Goal: Transaction & Acquisition: Purchase product/service

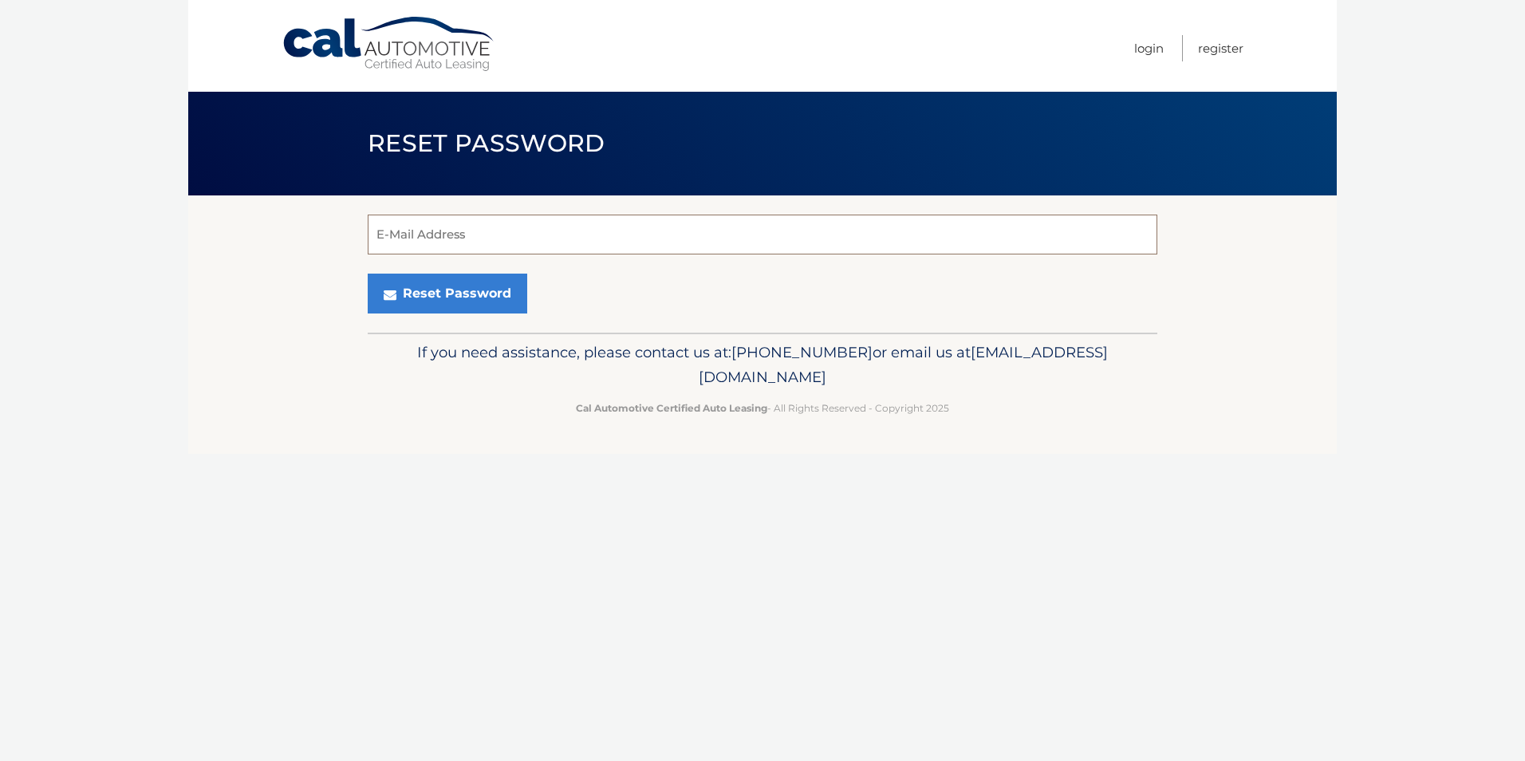
click at [380, 231] on input "E-Mail Address" at bounding box center [762, 234] width 789 height 40
type input "[EMAIL_ADDRESS][DOMAIN_NAME]"
click at [451, 299] on button "Reset Password" at bounding box center [447, 293] width 159 height 40
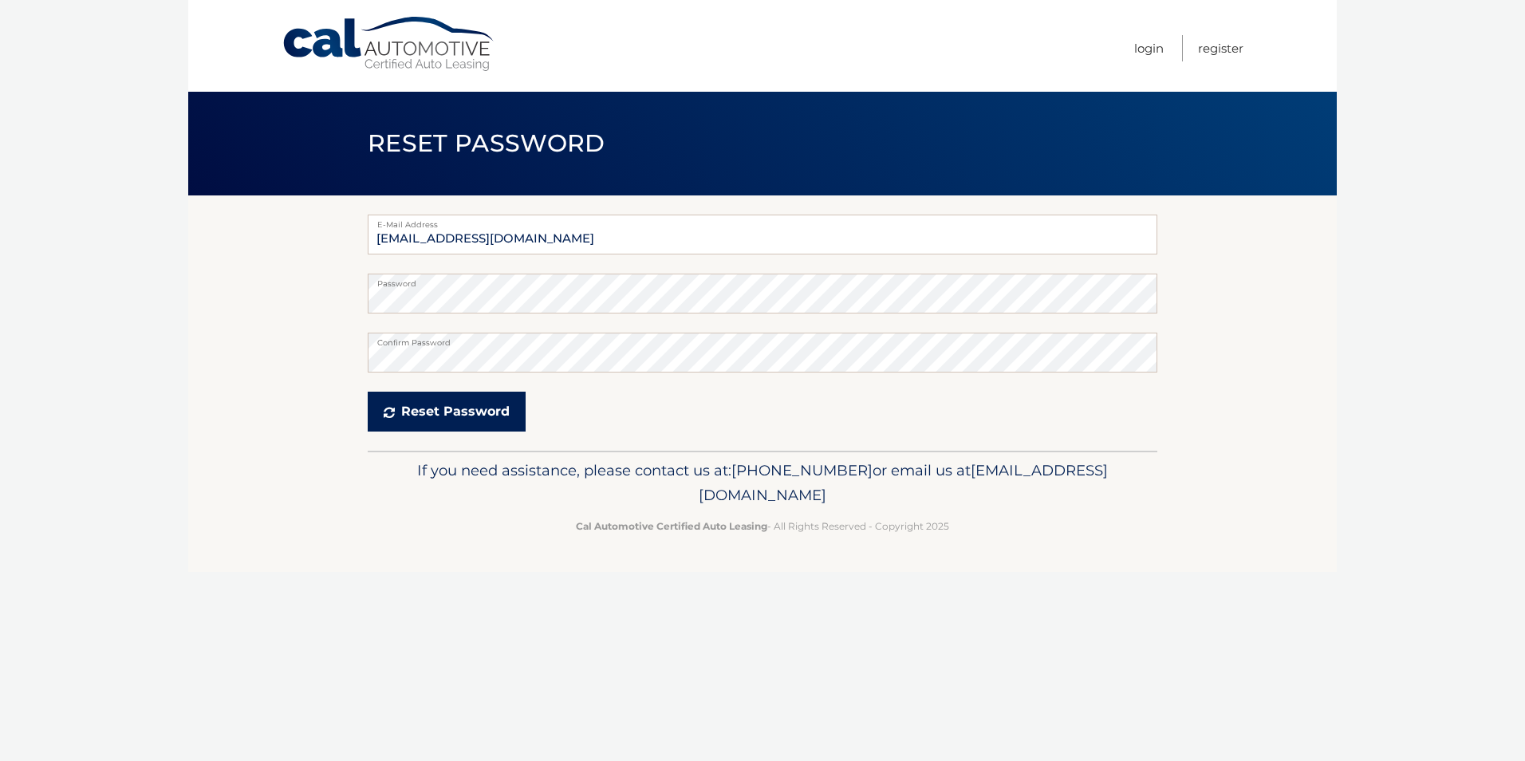
click at [479, 402] on button "Reset Password" at bounding box center [447, 412] width 158 height 40
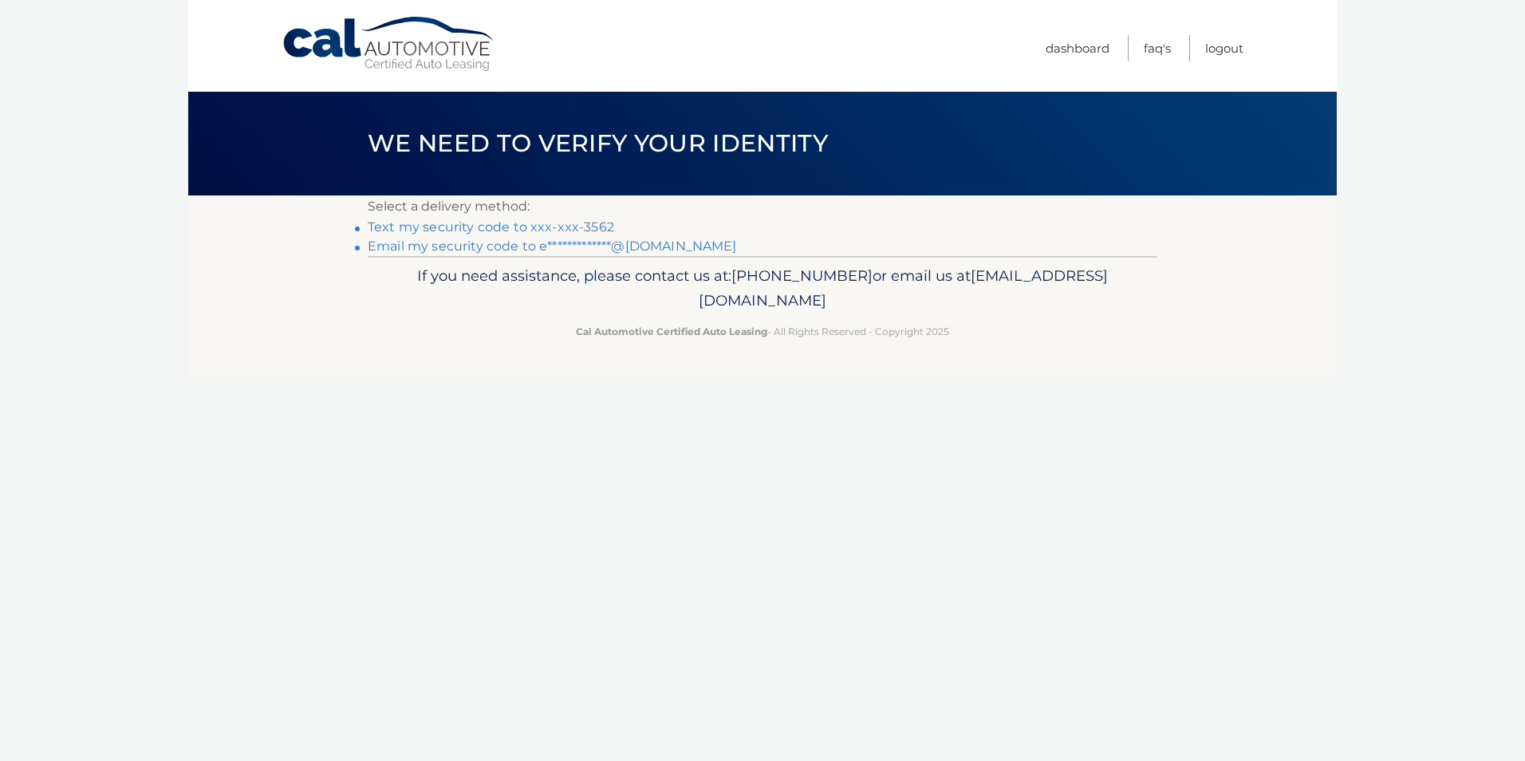
click at [506, 226] on link "Text my security code to xxx-xxx-3562" at bounding box center [491, 226] width 246 height 15
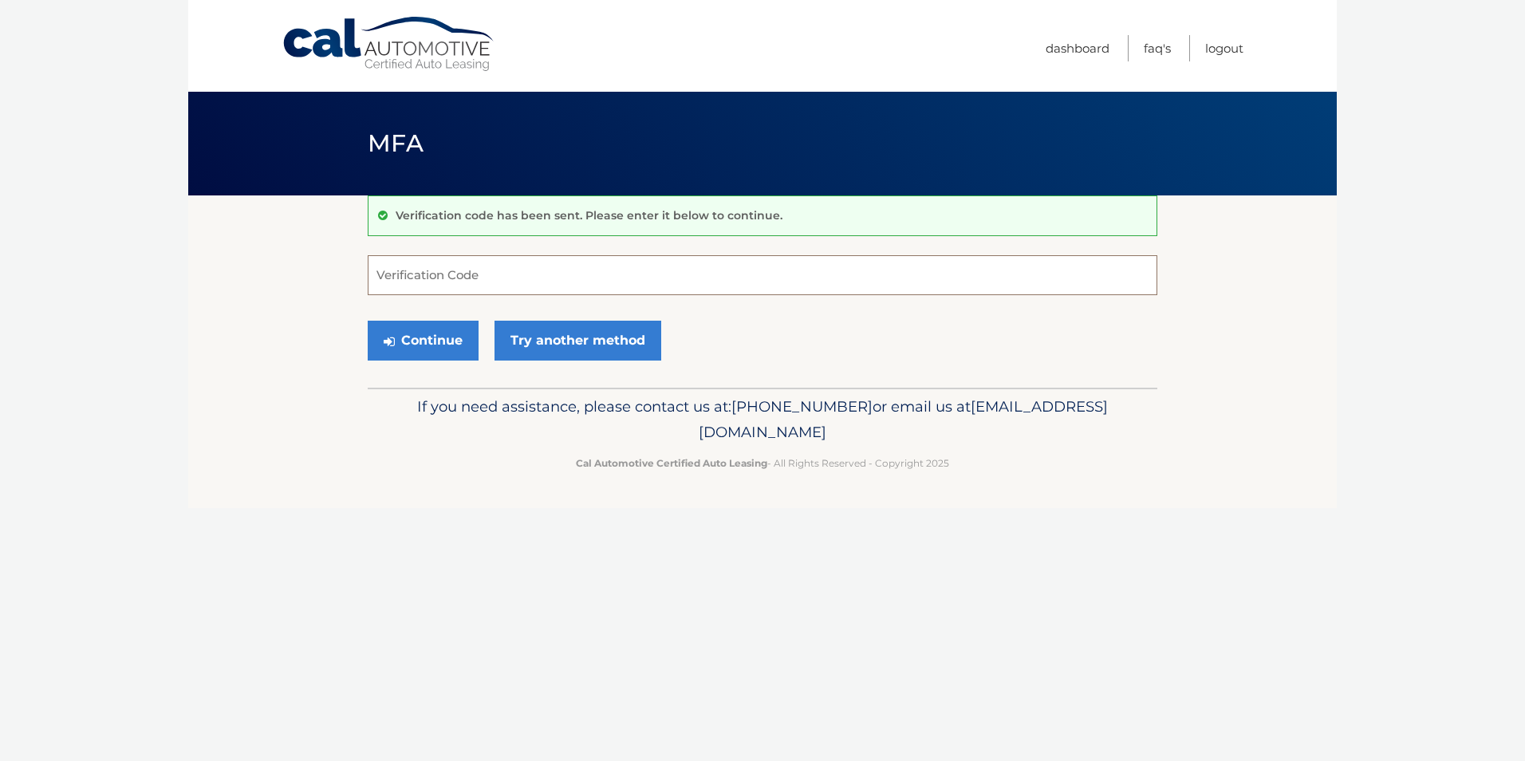
click at [380, 270] on input "Verification Code" at bounding box center [762, 275] width 789 height 40
type input "200878"
click at [422, 342] on button "Continue" at bounding box center [423, 341] width 111 height 40
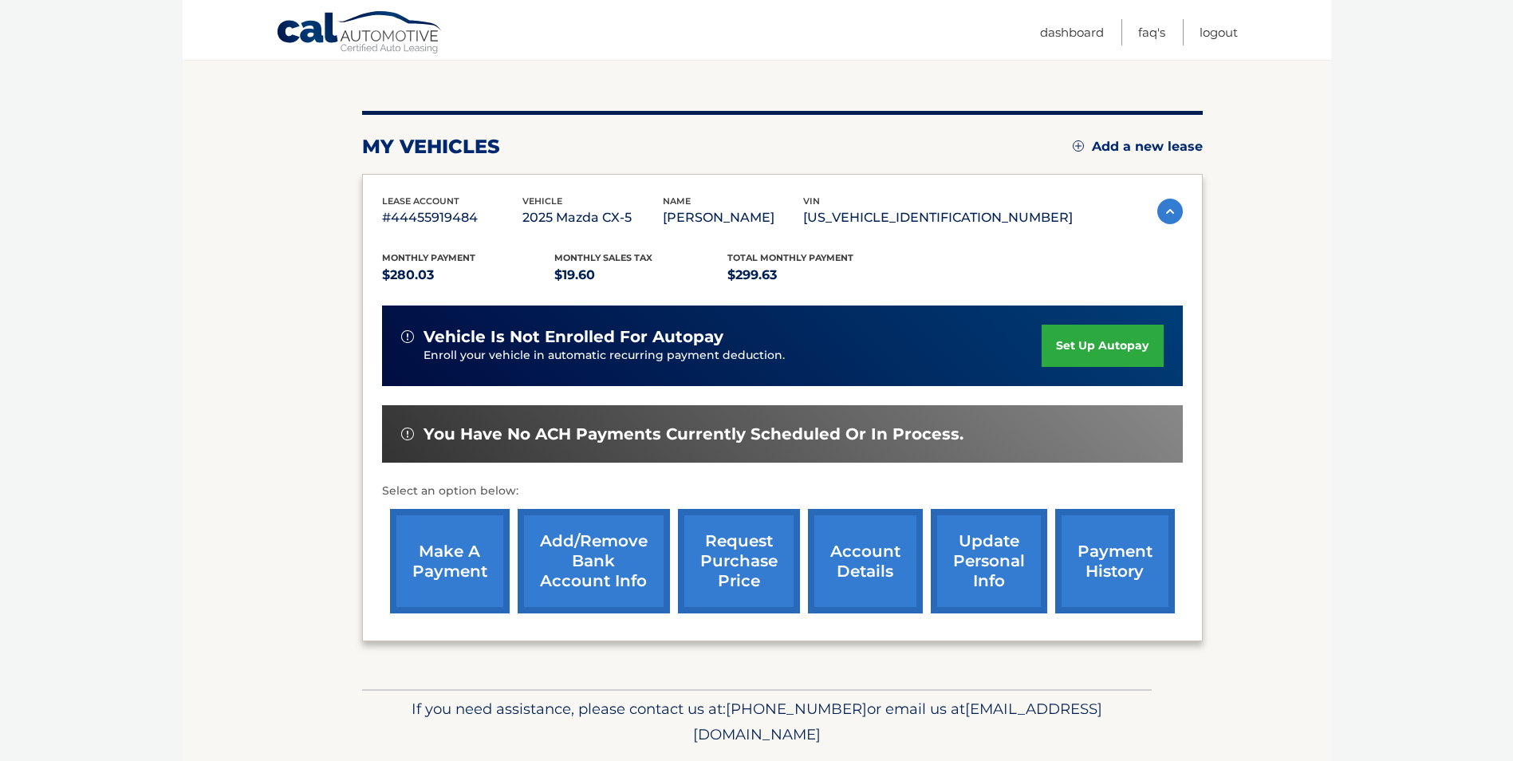
scroll to position [206, 0]
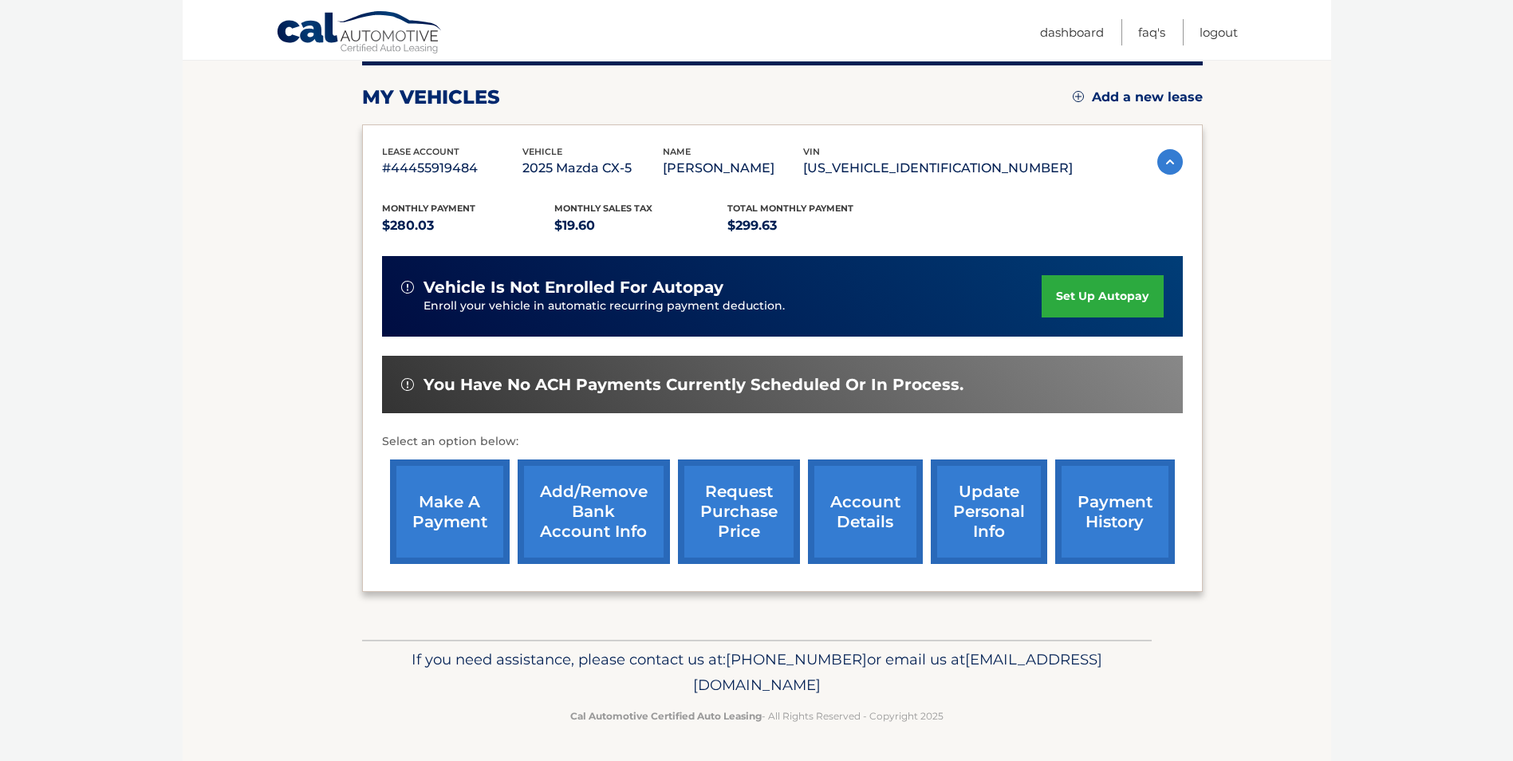
click at [443, 506] on link "make a payment" at bounding box center [450, 511] width 120 height 104
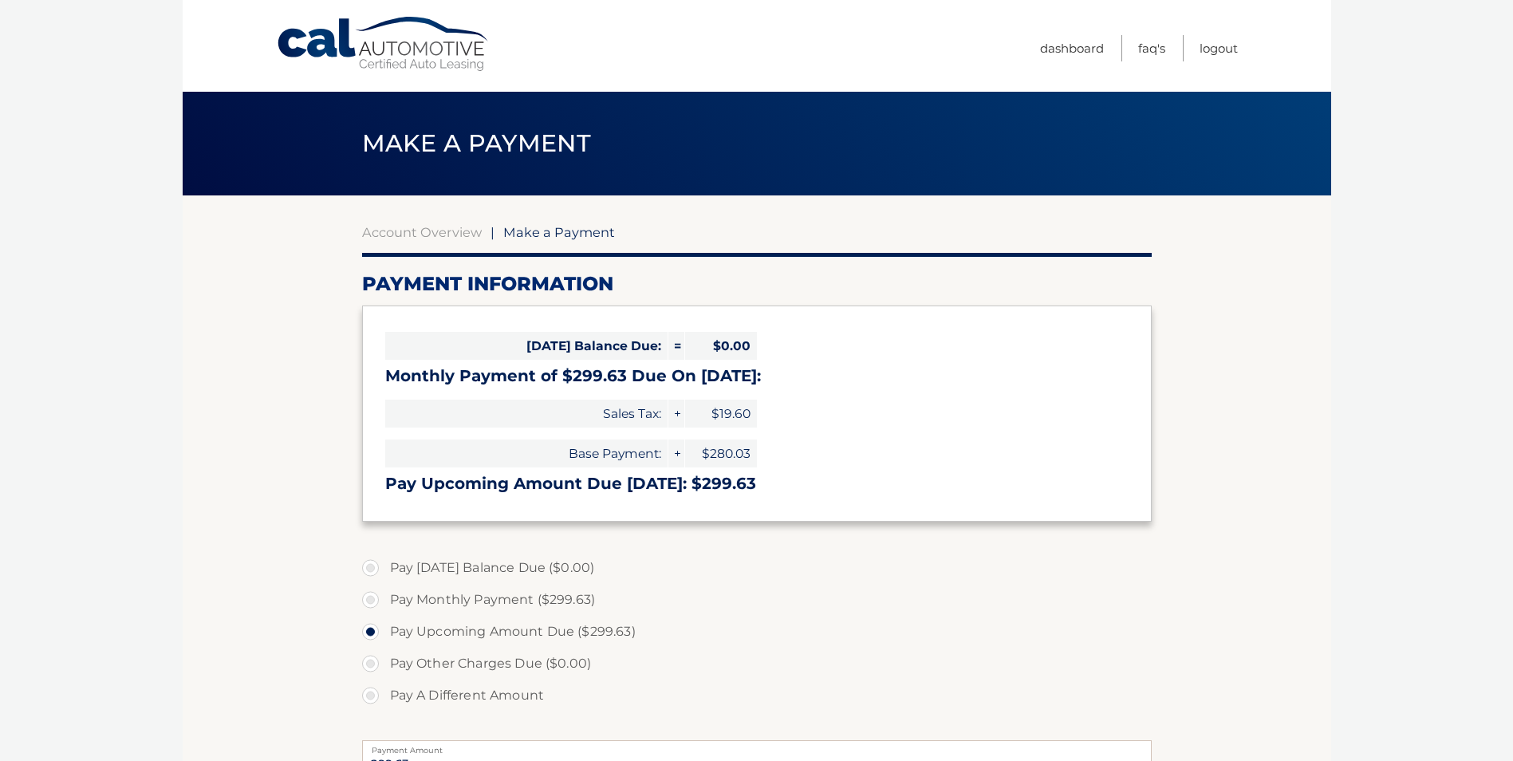
select select "OTZmNDYzMDAtNGZjNy00YzM1LWI2YzItOTk2ZGRkNzk4NWQ1"
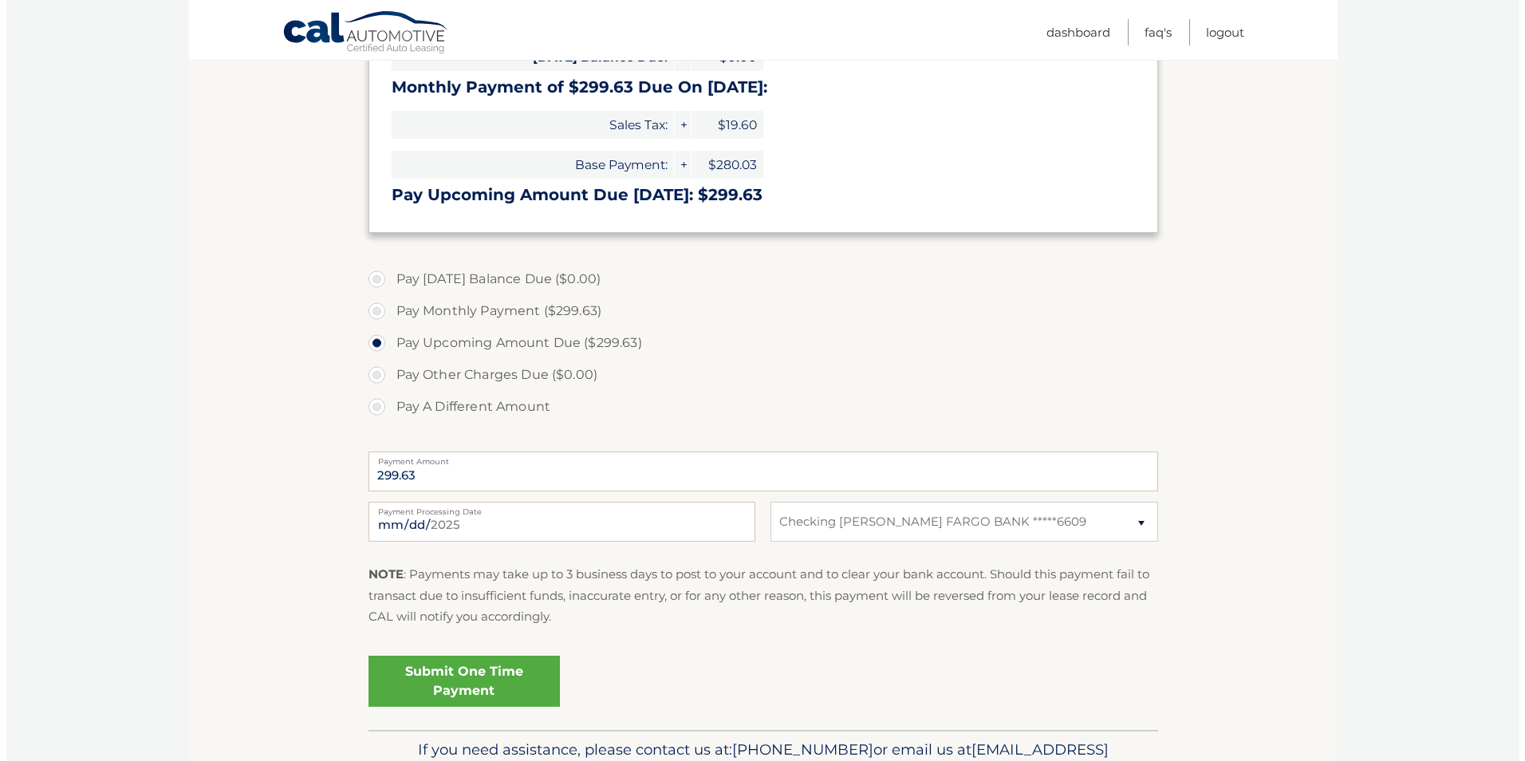
scroll to position [293, 0]
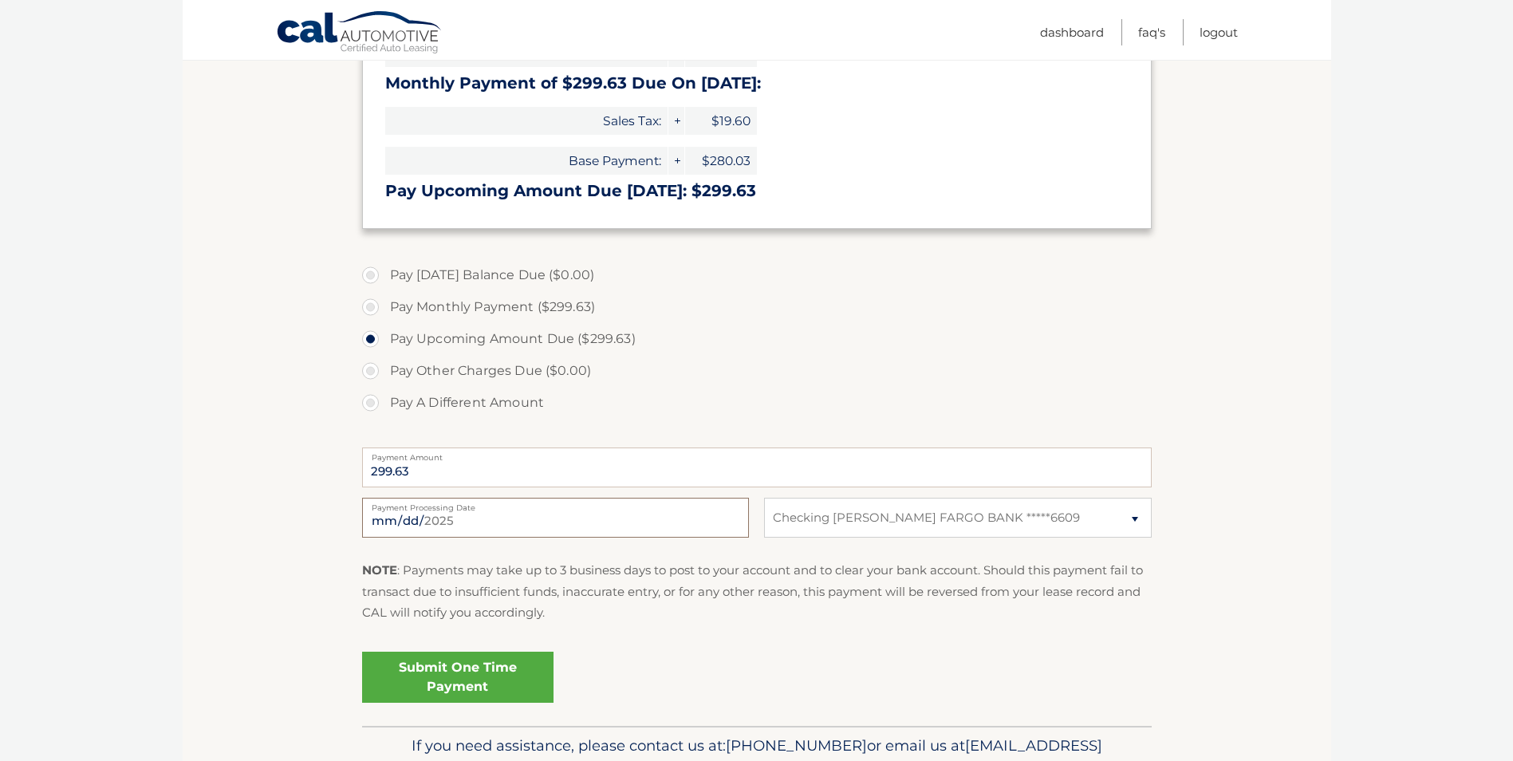
click at [398, 517] on input "2025-09-20" at bounding box center [555, 518] width 387 height 40
type input "2025-09-23"
click at [437, 685] on link "Submit One Time Payment" at bounding box center [457, 676] width 191 height 51
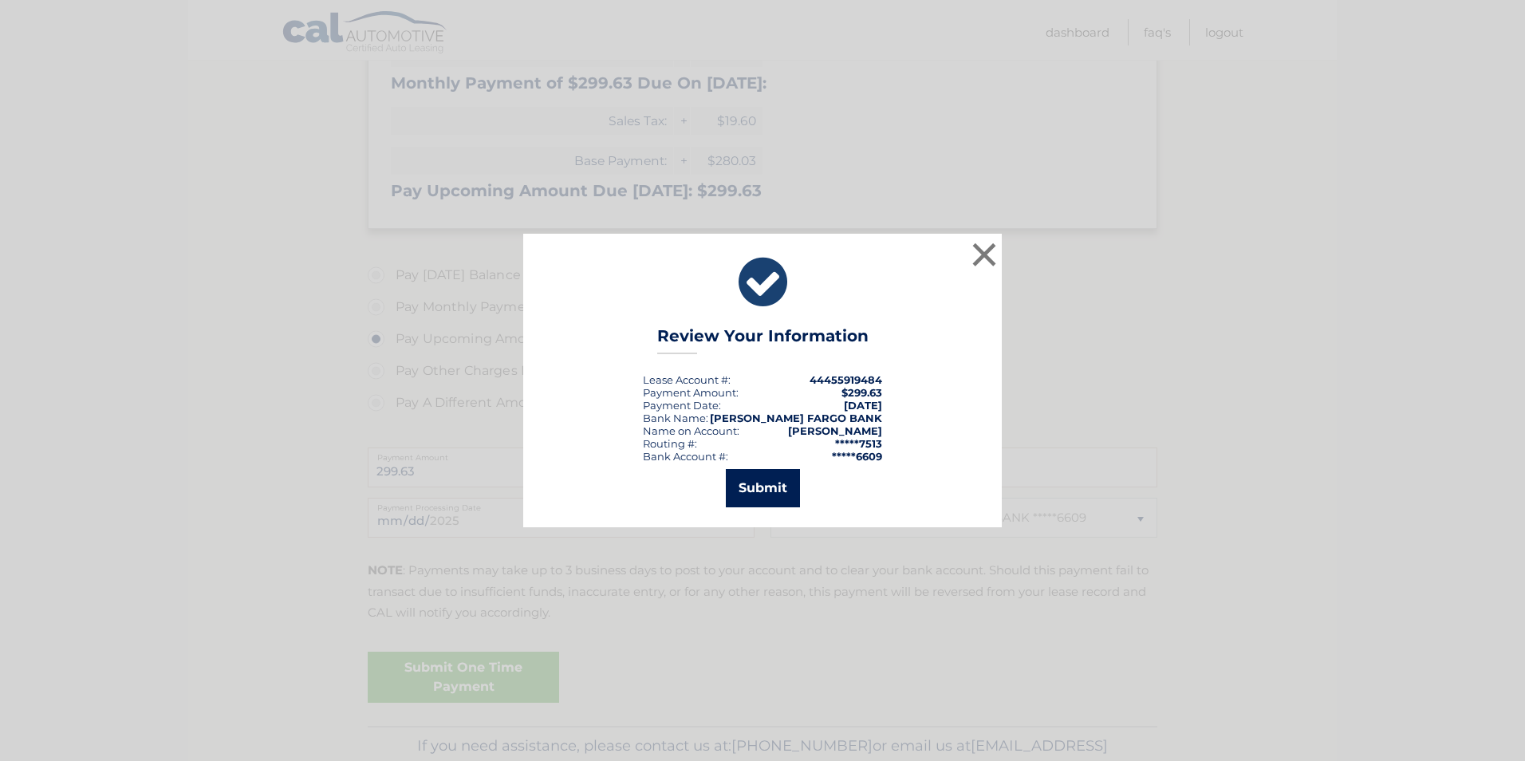
click at [771, 491] on button "Submit" at bounding box center [763, 488] width 74 height 38
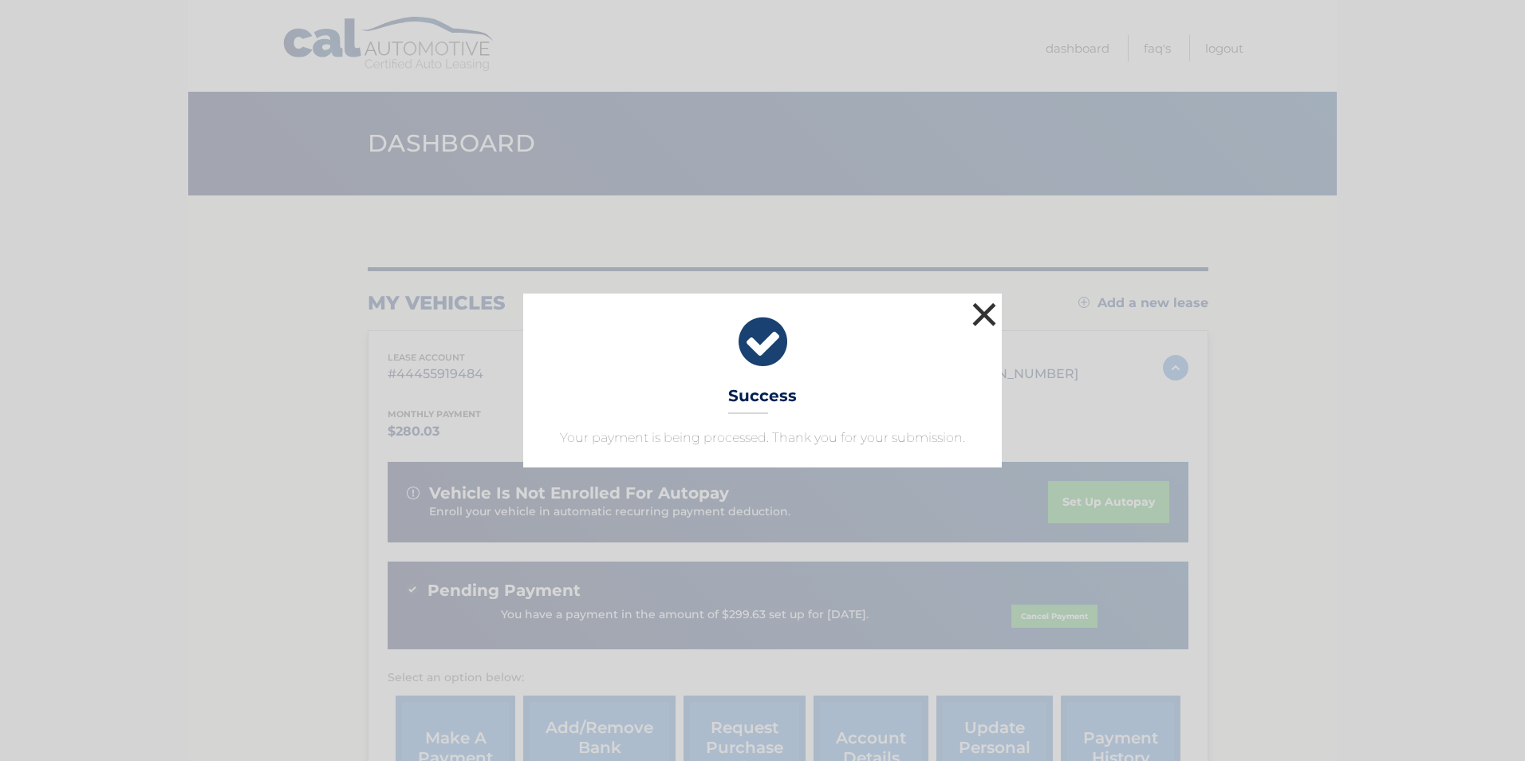
click at [980, 306] on button "×" at bounding box center [984, 314] width 32 height 32
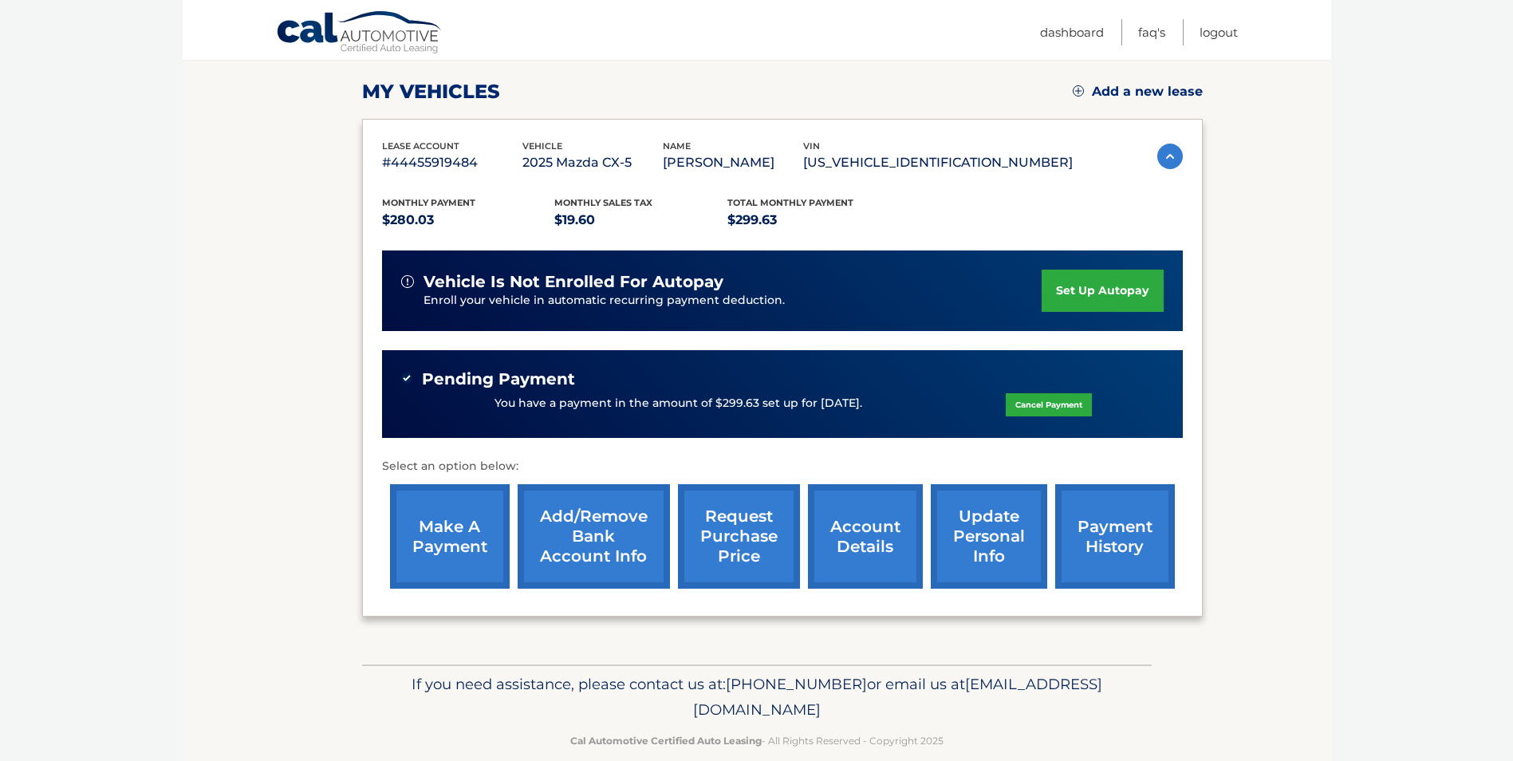
scroll to position [236, 0]
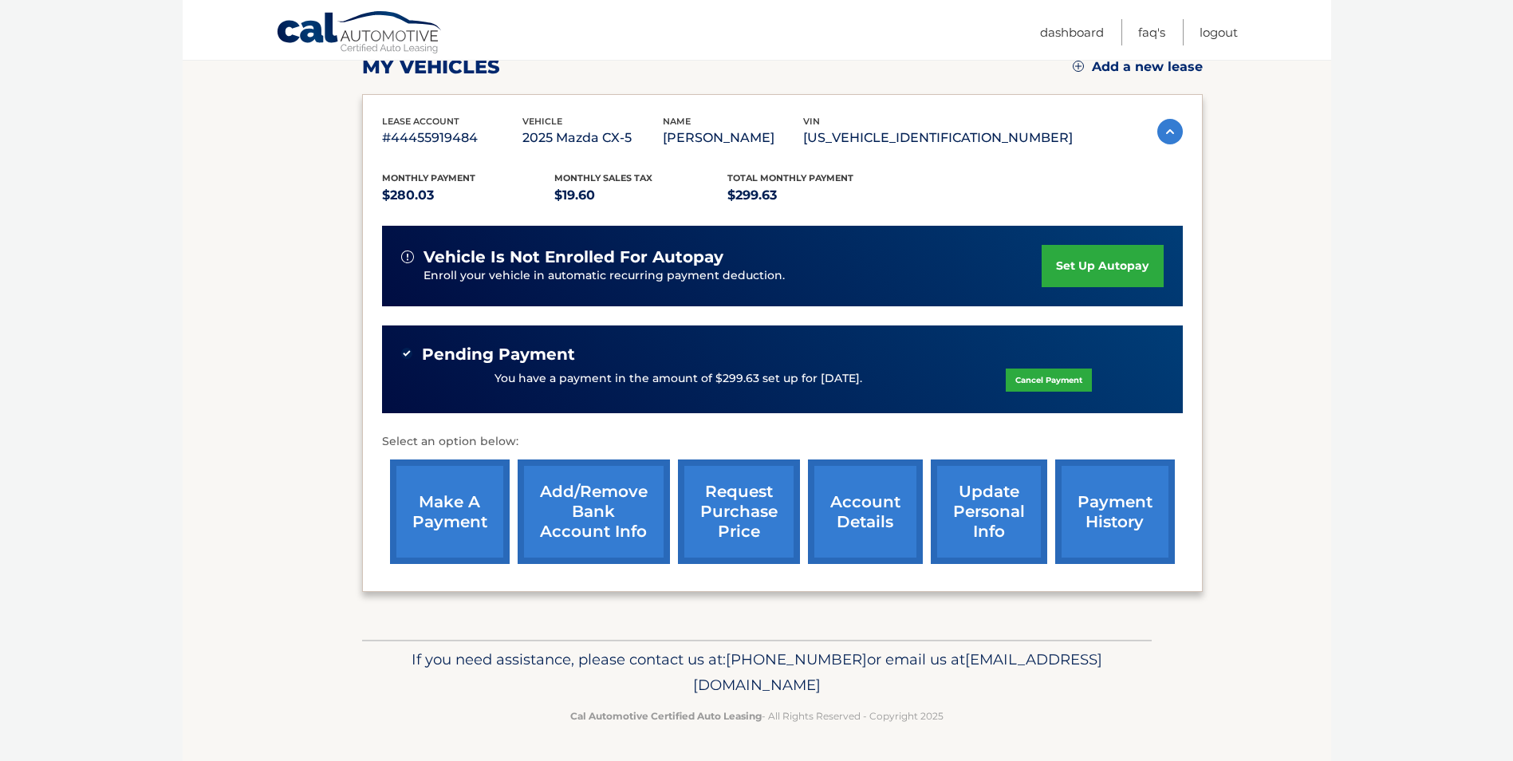
click at [1160, 133] on img at bounding box center [1170, 132] width 26 height 26
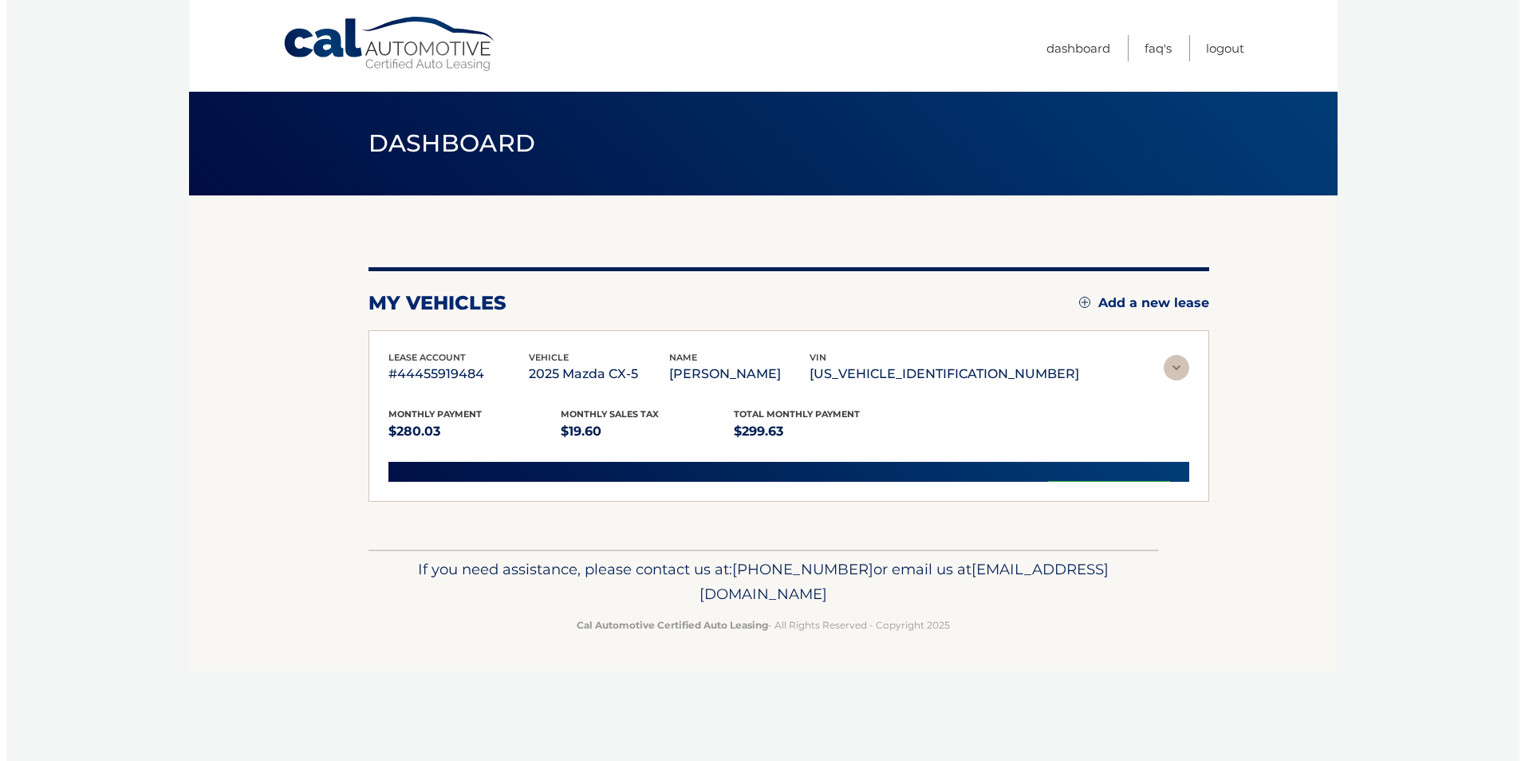
scroll to position [0, 0]
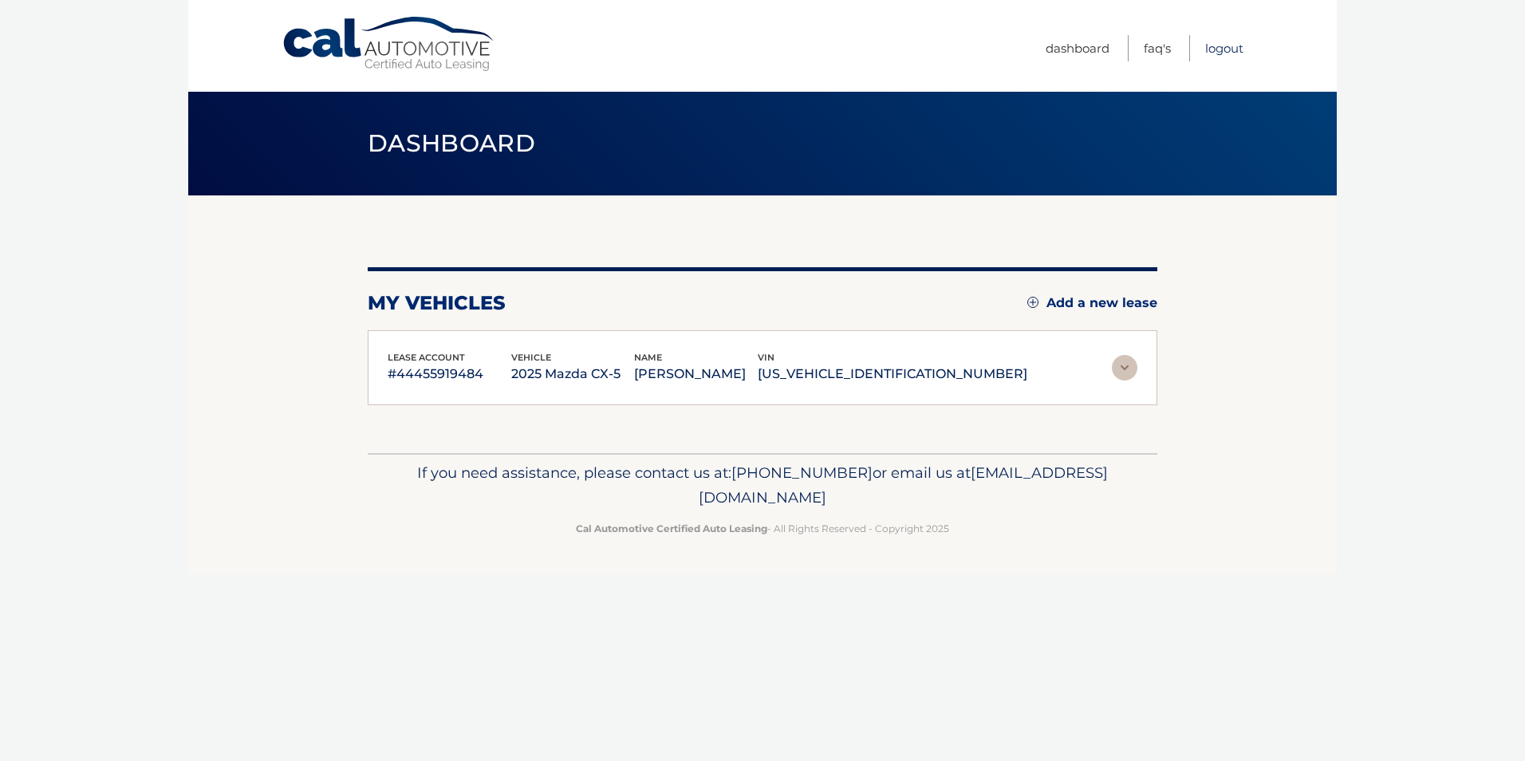
click at [1224, 45] on link "Logout" at bounding box center [1224, 48] width 38 height 26
